Goal: Transaction & Acquisition: Obtain resource

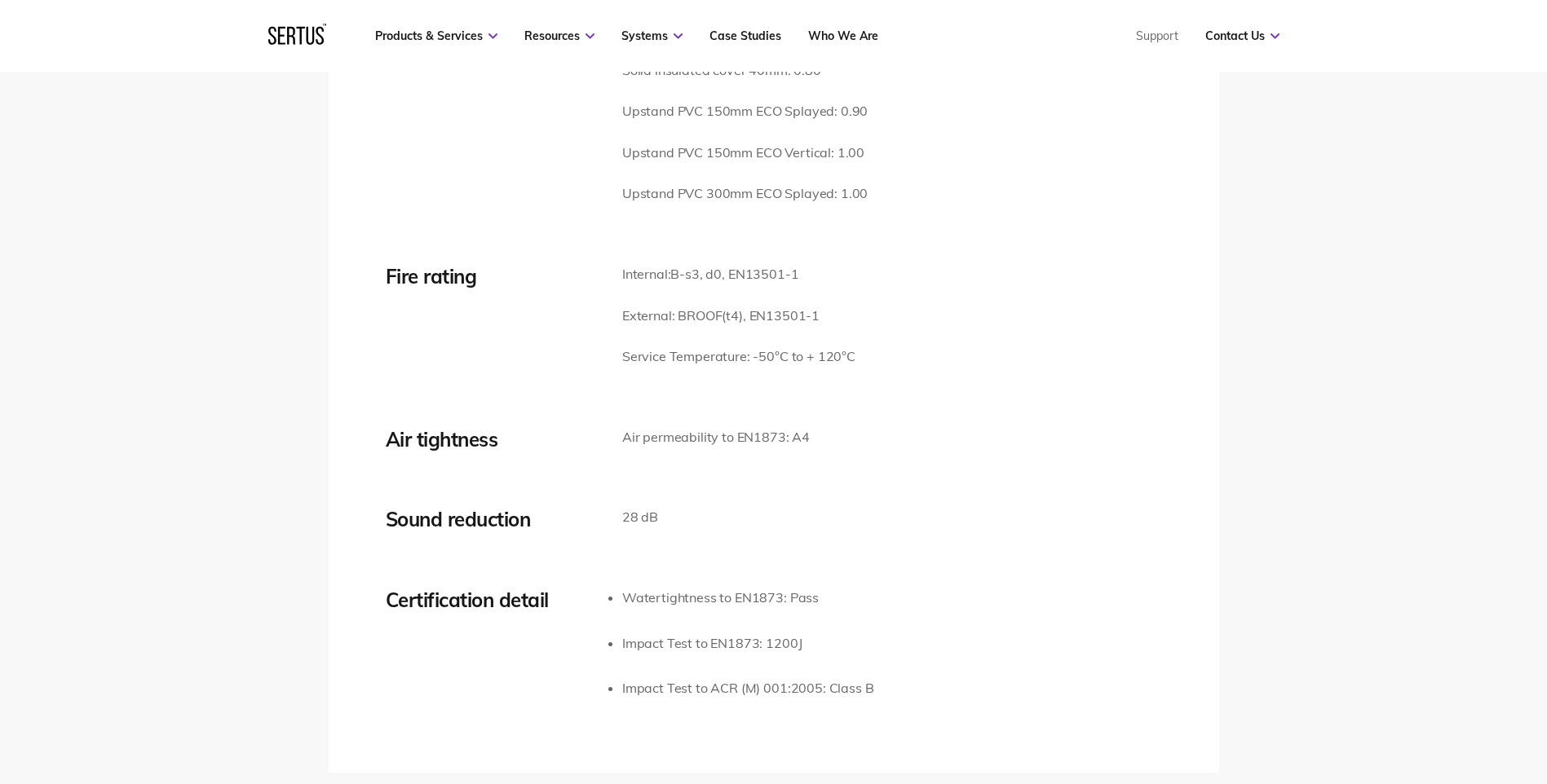
scroll to position [2771, 0]
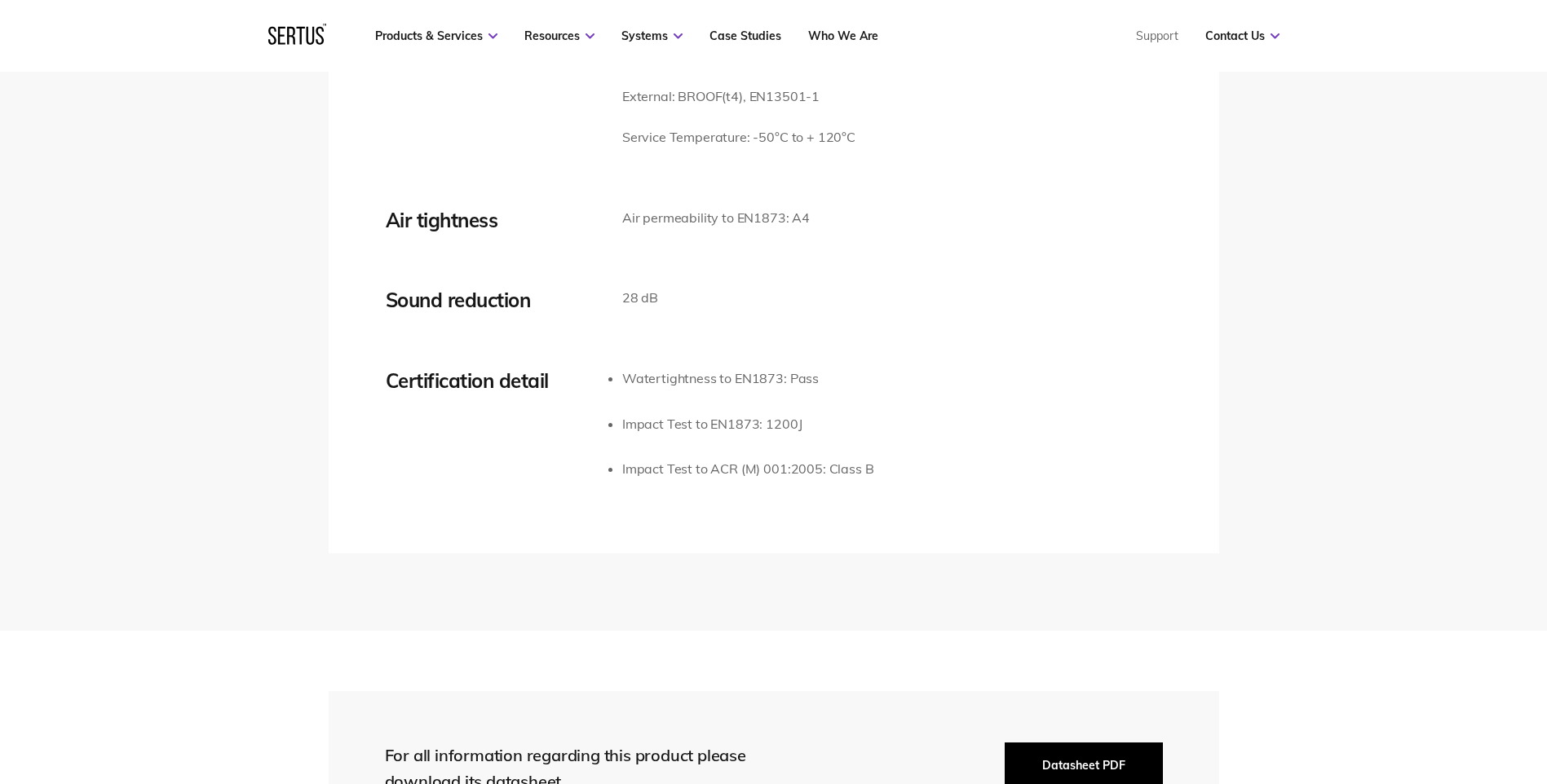
click at [1105, 742] on button "Datasheet PDF" at bounding box center [1084, 765] width 158 height 46
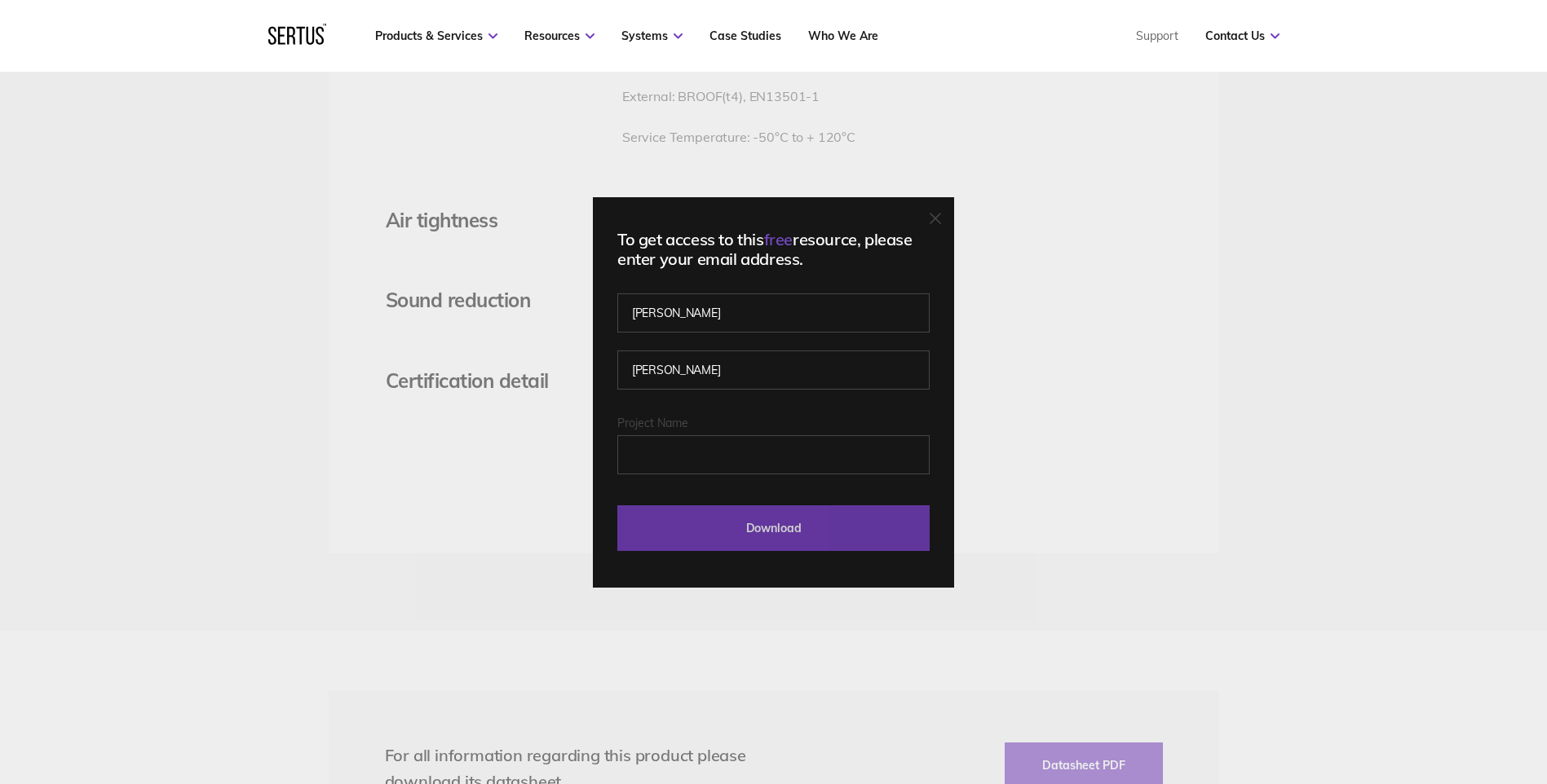
click at [797, 523] on input "Download" at bounding box center [774, 529] width 312 height 46
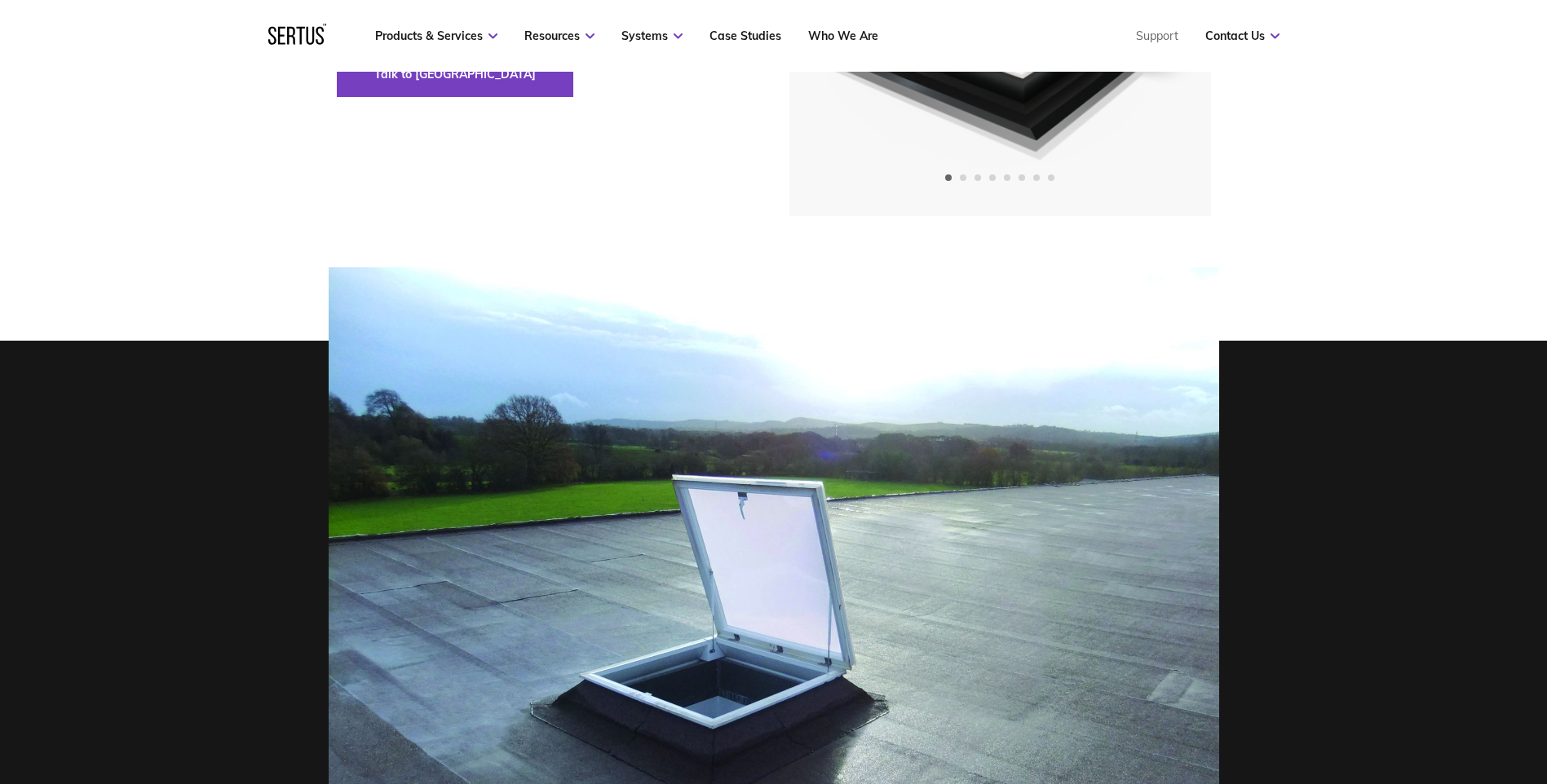
scroll to position [75, 0]
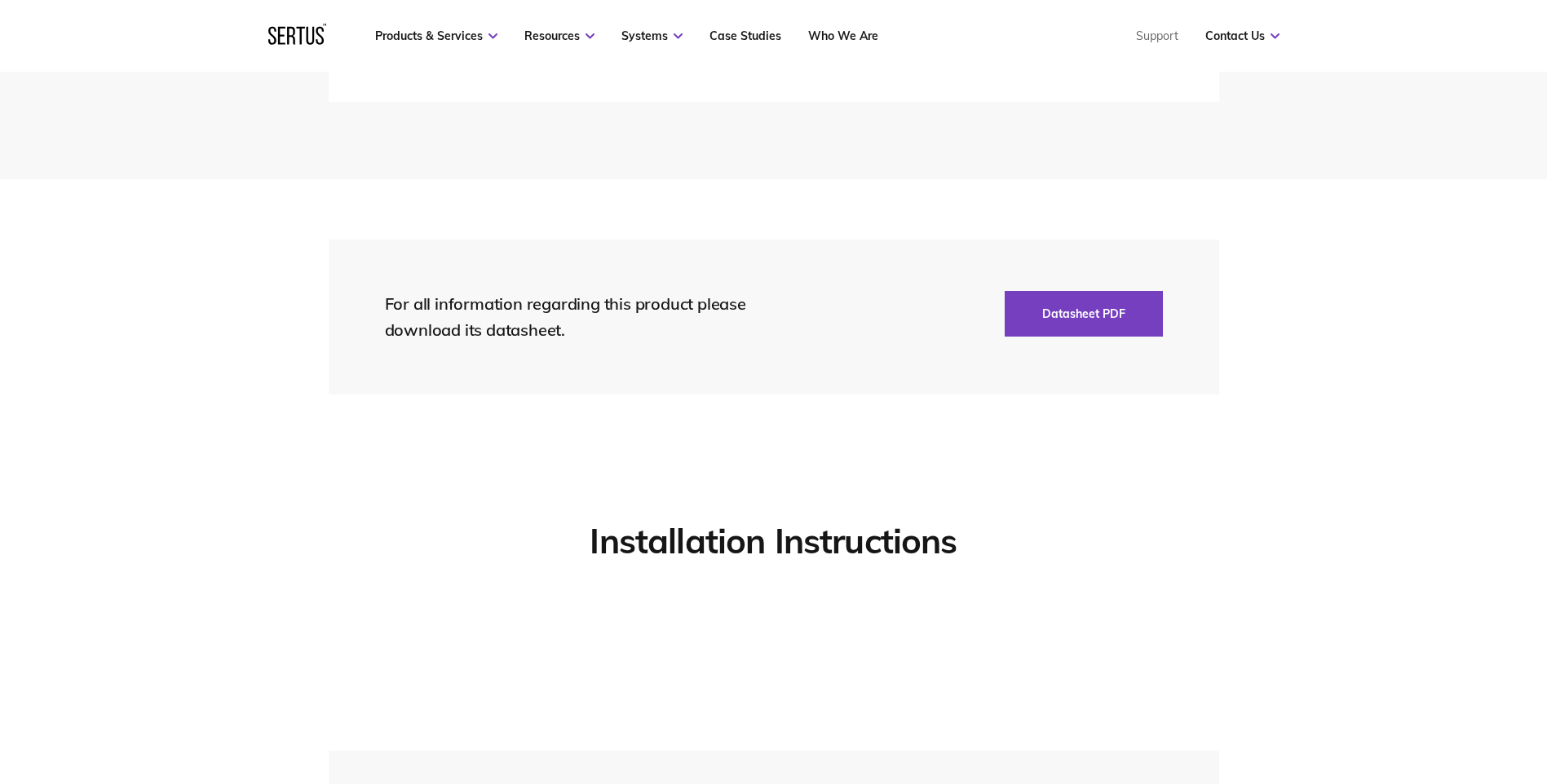
scroll to position [3586, 0]
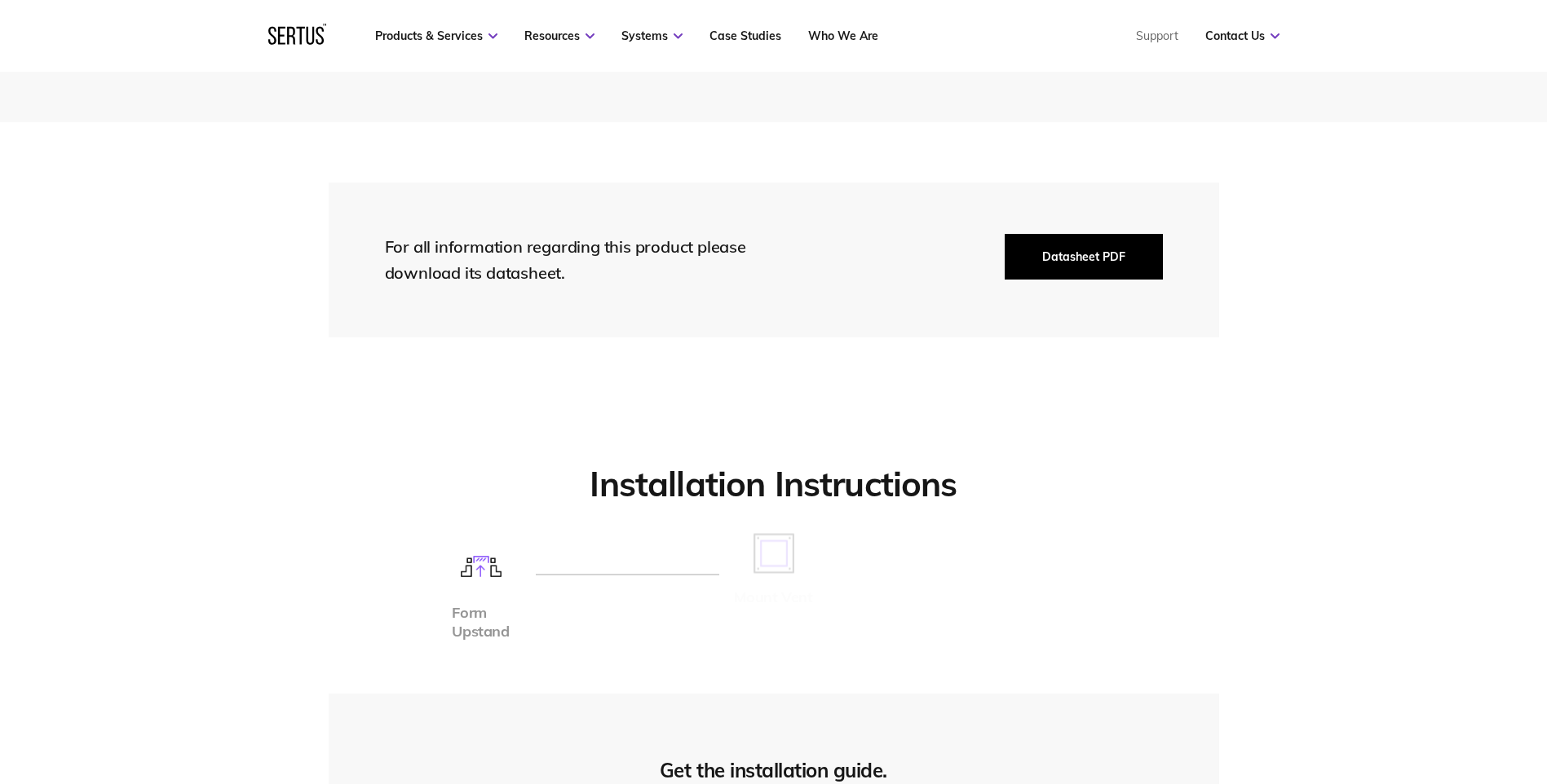
click at [1103, 250] on button "Datasheet PDF" at bounding box center [1084, 256] width 158 height 46
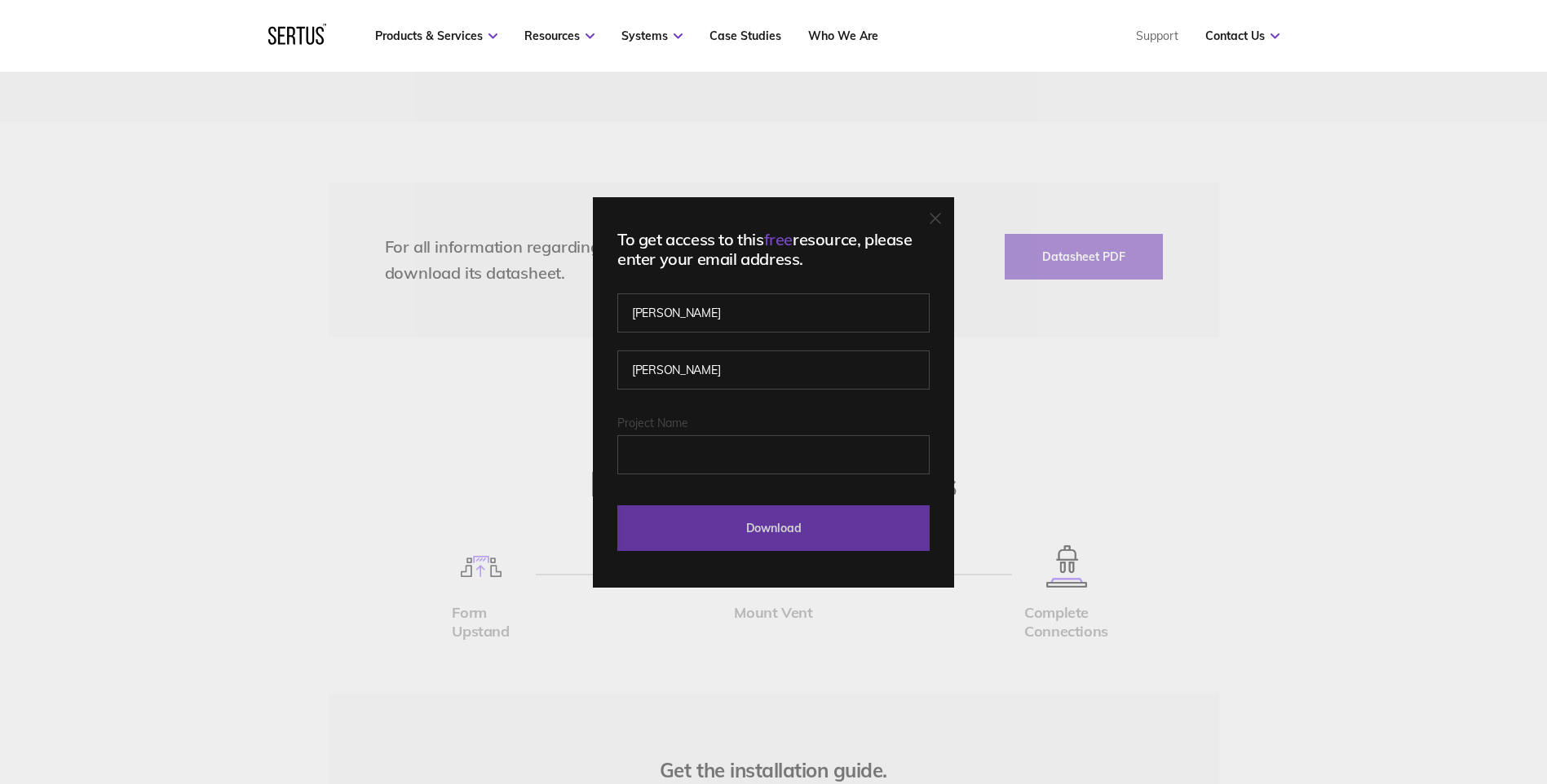
click at [785, 546] on input "Download" at bounding box center [774, 529] width 312 height 46
